Goal: Find specific page/section: Find specific page/section

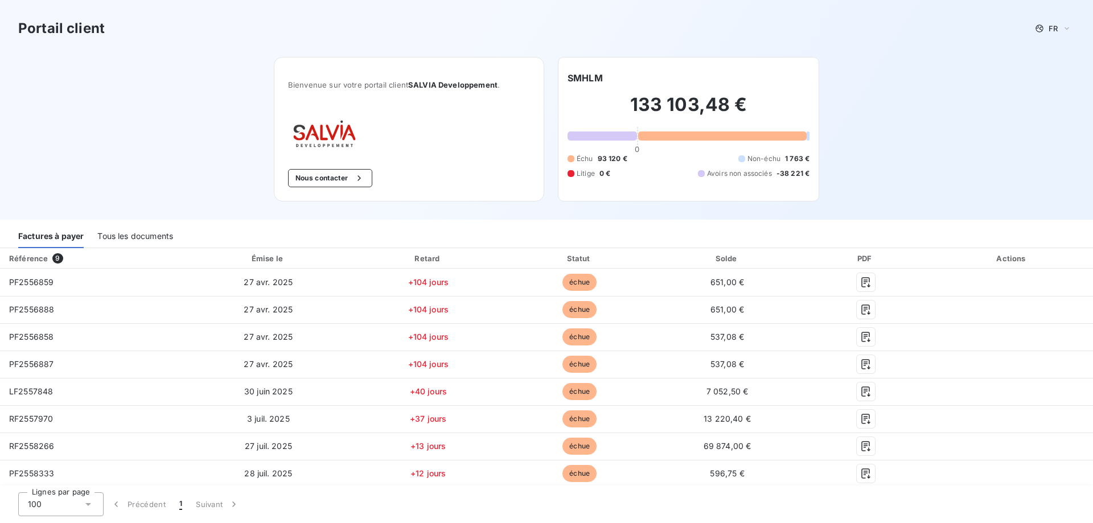
click at [163, 237] on div "Tous les documents" at bounding box center [135, 236] width 76 height 24
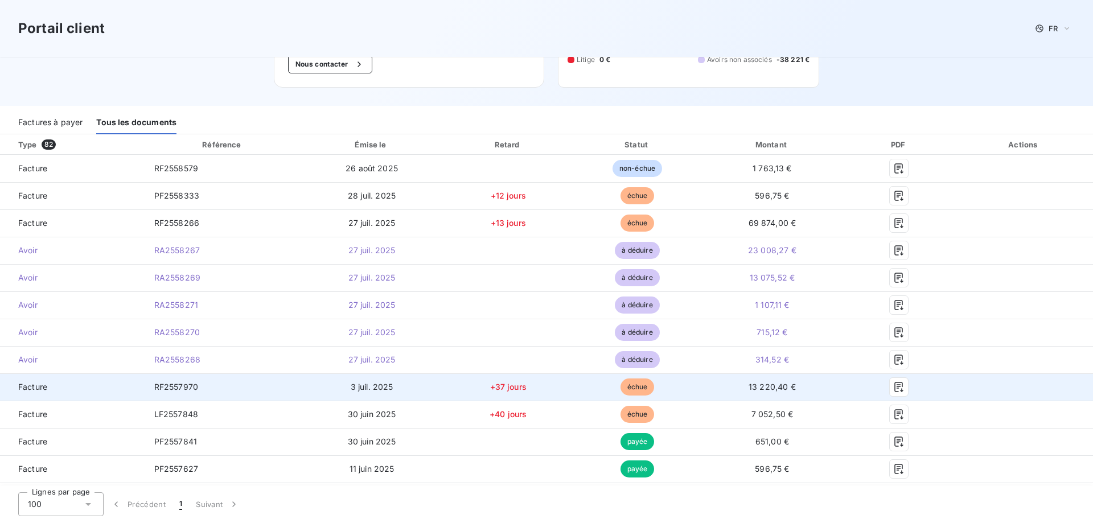
scroll to position [171, 0]
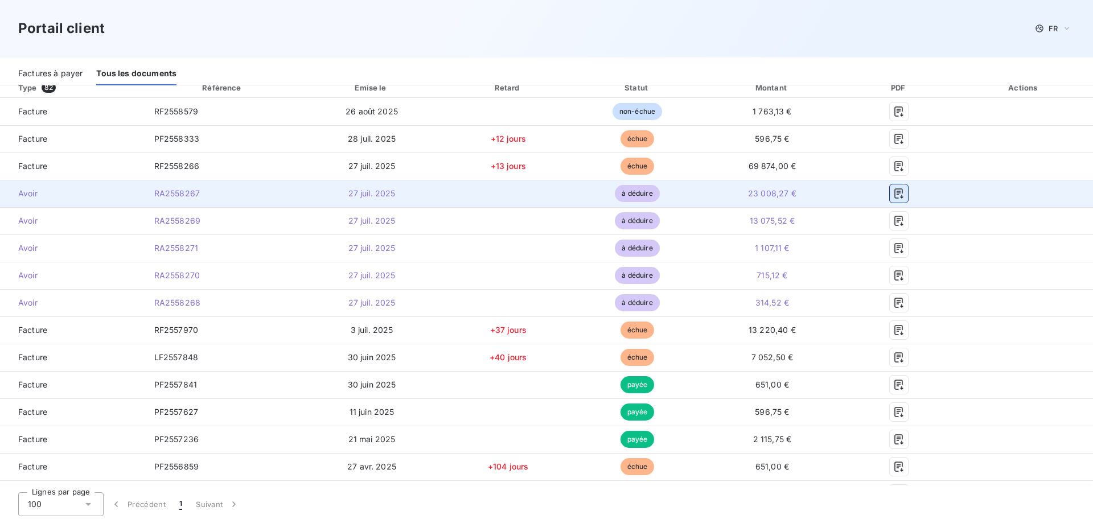
click at [893, 192] on icon "button" at bounding box center [898, 193] width 11 height 11
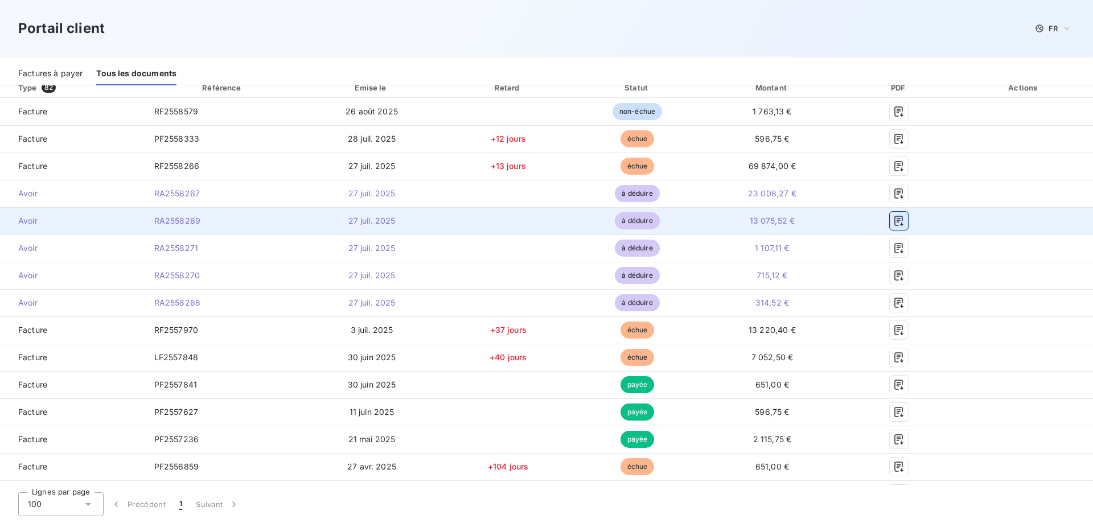
click at [895, 223] on icon "button" at bounding box center [899, 221] width 9 height 10
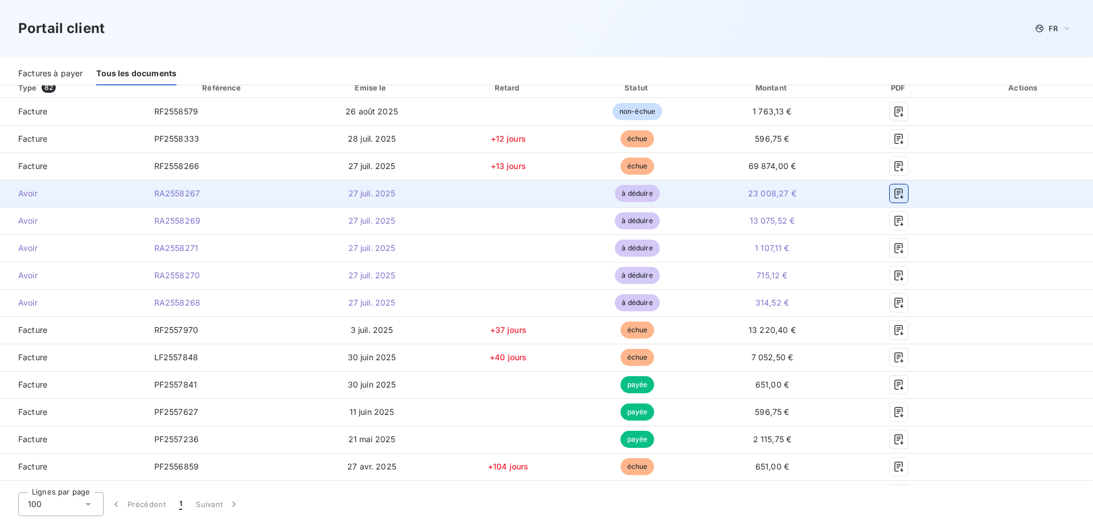
click at [895, 194] on icon "button" at bounding box center [898, 193] width 11 height 11
click at [895, 197] on icon "button" at bounding box center [899, 193] width 9 height 10
click at [895, 196] on icon "button" at bounding box center [898, 193] width 11 height 11
click at [893, 196] on icon "button" at bounding box center [898, 193] width 11 height 11
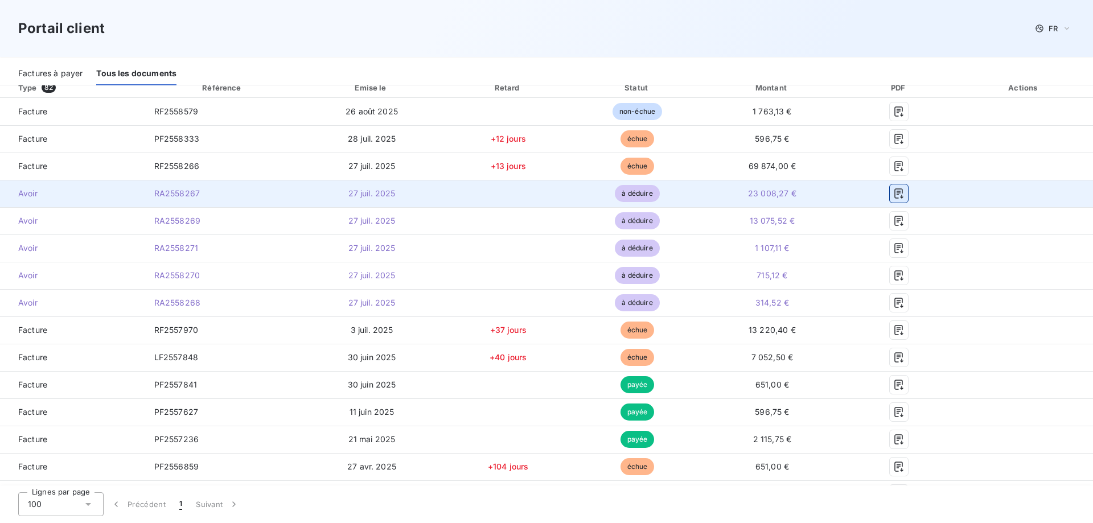
click at [893, 196] on icon "button" at bounding box center [898, 193] width 11 height 11
click at [625, 198] on span "à déduire" at bounding box center [637, 193] width 44 height 17
click at [895, 197] on icon "button" at bounding box center [899, 193] width 9 height 10
click at [895, 196] on icon "button" at bounding box center [899, 193] width 9 height 10
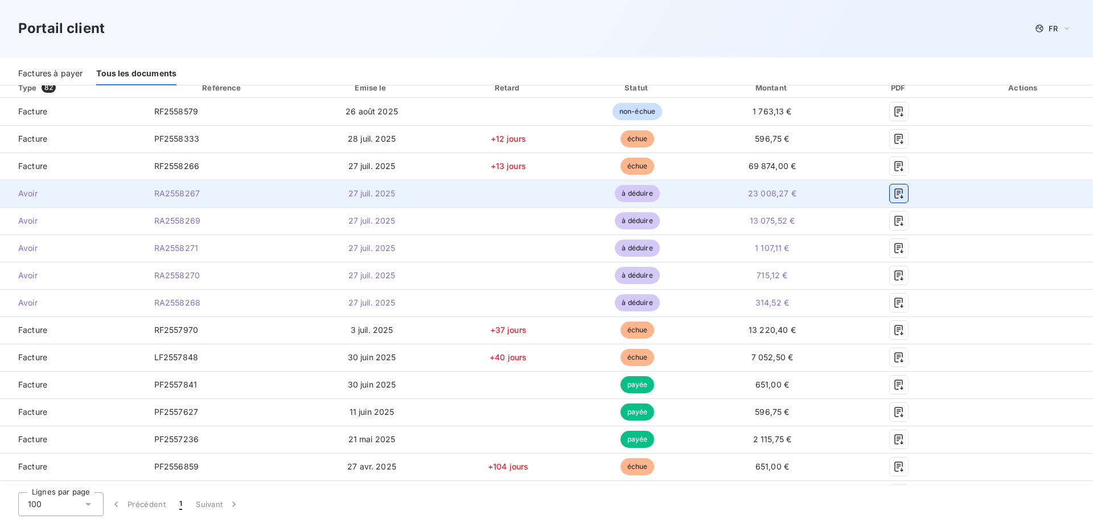
click at [895, 199] on icon "button" at bounding box center [898, 193] width 11 height 11
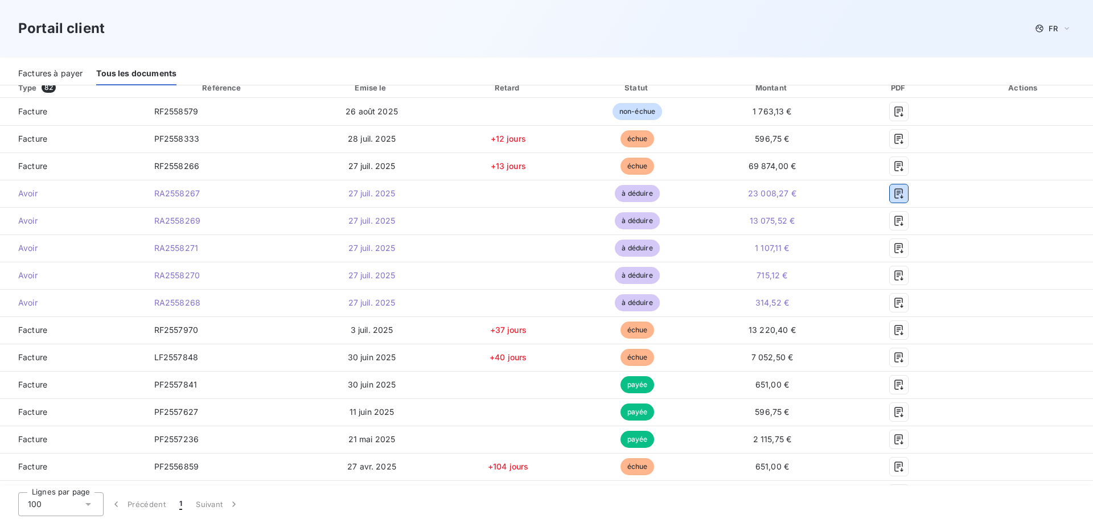
click at [32, 79] on div "Factures à payer" at bounding box center [50, 73] width 64 height 24
